Goal: Task Accomplishment & Management: Use online tool/utility

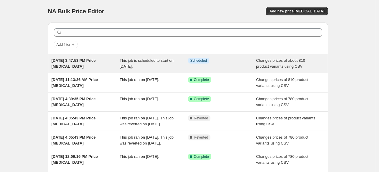
click at [65, 69] on div "[DATE] 3:47:53 PM Price [MEDICAL_DATA]" at bounding box center [86, 64] width 68 height 12
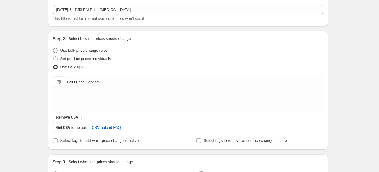
scroll to position [29, 0]
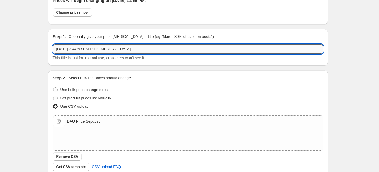
click at [120, 46] on input "[DATE] 3:47:53 PM Price [MEDICAL_DATA]" at bounding box center [188, 48] width 271 height 9
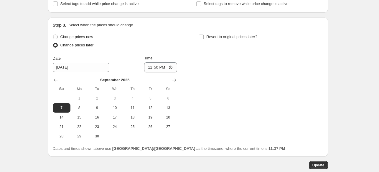
scroll to position [206, 0]
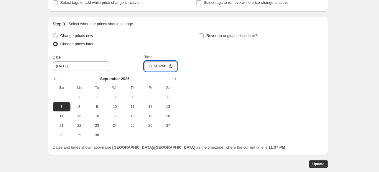
click at [160, 66] on input "23:50" at bounding box center [160, 66] width 33 height 10
click at [163, 66] on input "23:50" at bounding box center [160, 66] width 33 height 10
type input "23:55"
click at [239, 70] on div "Change prices now Change prices later Date [DATE] Time 23:55 [DATE] Su Mo Tu We…" at bounding box center [188, 86] width 271 height 108
click at [316, 165] on span "Update" at bounding box center [319, 163] width 12 height 5
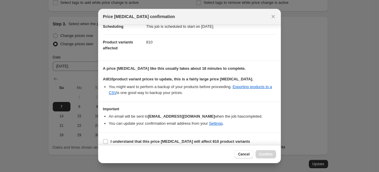
scroll to position [21, 0]
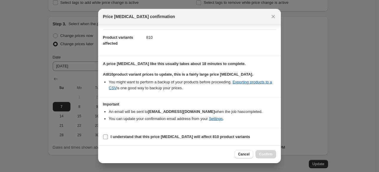
click at [109, 137] on label "I understand that this price [MEDICAL_DATA] will affect 810 product variants" at bounding box center [176, 136] width 147 height 8
click at [108, 137] on input "I understand that this price [MEDICAL_DATA] will affect 810 product variants" at bounding box center [105, 136] width 5 height 5
checkbox input "true"
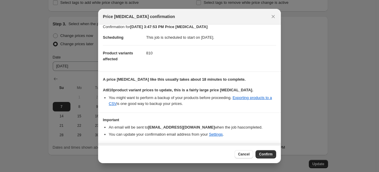
scroll to position [0, 0]
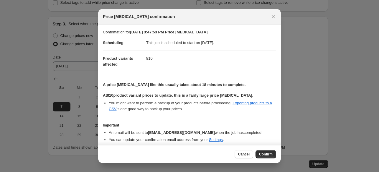
click at [167, 82] on b "A price [MEDICAL_DATA] like this usually takes about 18 minutes to complete." at bounding box center [174, 84] width 143 height 4
click at [247, 155] on span "Cancel" at bounding box center [244, 154] width 12 height 5
